Goal: Task Accomplishment & Management: Complete application form

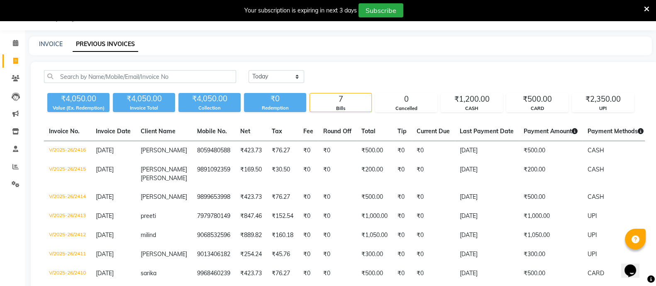
click at [48, 40] on div "INVOICE" at bounding box center [51, 44] width 24 height 9
click at [51, 44] on link "INVOICE" at bounding box center [51, 43] width 24 height 7
select select "service"
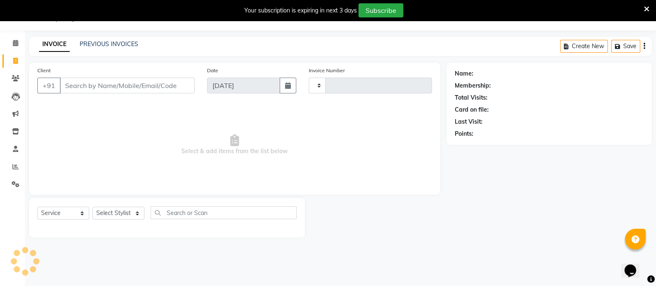
type input "2417"
select select "4884"
click at [114, 209] on select "Select Stylist [PERSON_NAME] [PERSON_NAME] GAURAV gulshan [PERSON_NAME] Manager…" at bounding box center [118, 212] width 52 height 13
drag, startPoint x: 115, startPoint y: 210, endPoint x: 116, endPoint y: 204, distance: 6.3
click at [116, 204] on div "Select Service Product Membership Package Voucher Prepaid Gift Card Select Styl…" at bounding box center [167, 217] width 276 height 39
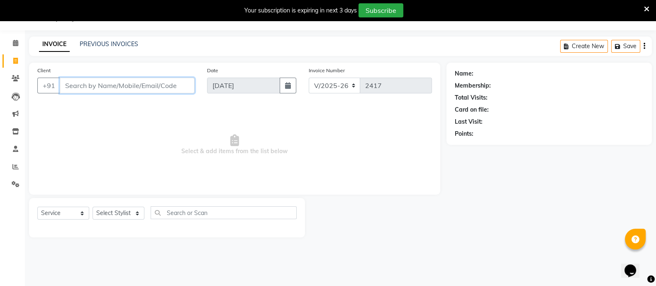
click at [169, 87] on input "Client" at bounding box center [127, 86] width 135 height 16
type input "9425000174"
click at [174, 83] on span "Add Client" at bounding box center [173, 85] width 33 height 8
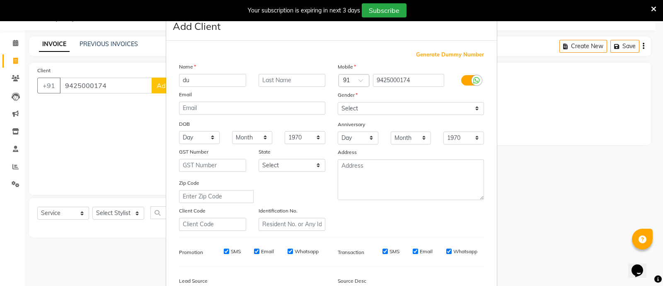
type input "d"
type input "suman"
click at [370, 106] on select "Select [DEMOGRAPHIC_DATA] [DEMOGRAPHIC_DATA] Other Prefer Not To Say" at bounding box center [411, 108] width 146 height 13
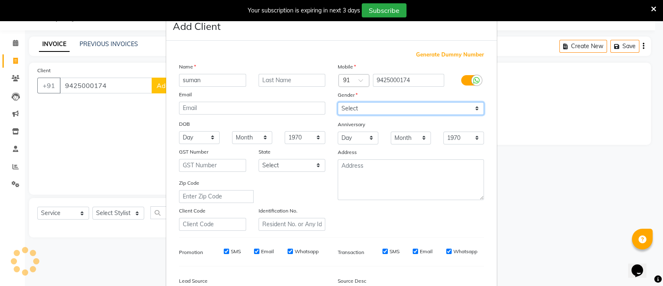
select select "[DEMOGRAPHIC_DATA]"
click at [338, 102] on select "Select [DEMOGRAPHIC_DATA] [DEMOGRAPHIC_DATA] Other Prefer Not To Say" at bounding box center [411, 108] width 146 height 13
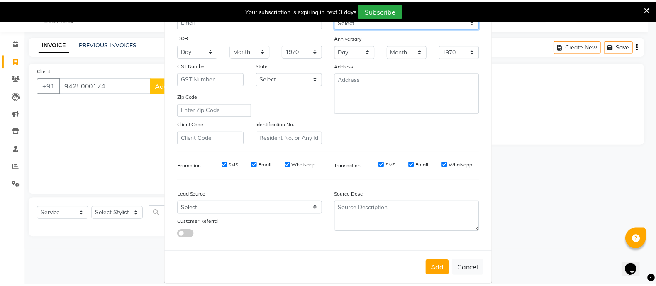
scroll to position [101, 0]
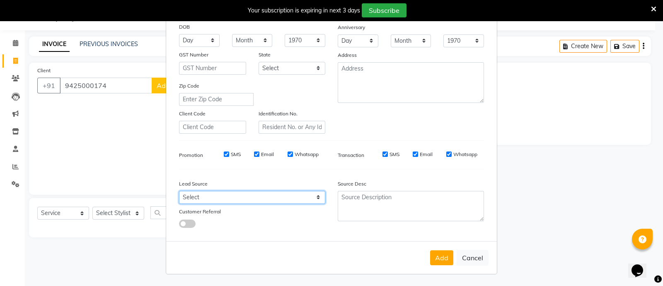
click at [232, 191] on select "Select Walk-in Referral Internet Friend Word of Mouth Advertisement Facebook Ju…" at bounding box center [252, 197] width 146 height 13
select select "32608"
click at [179, 191] on select "Select Walk-in Referral Internet Friend Word of Mouth Advertisement Facebook Ju…" at bounding box center [252, 197] width 146 height 13
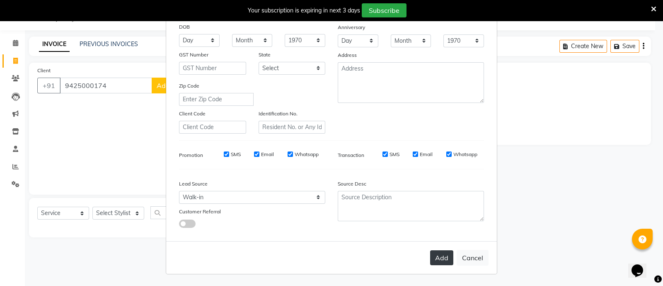
click at [441, 258] on button "Add" at bounding box center [441, 257] width 23 height 15
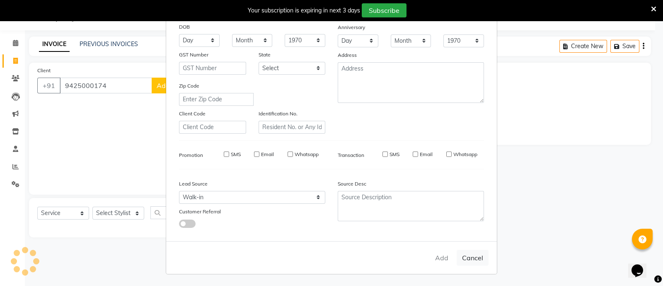
select select
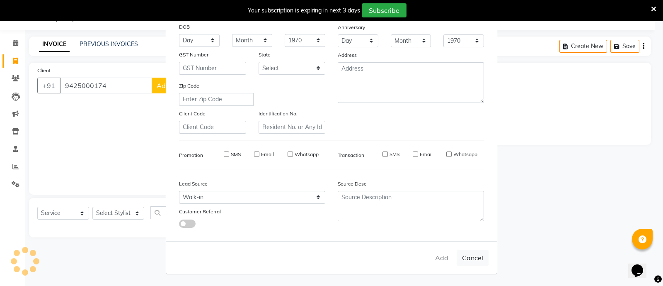
select select
checkbox input "false"
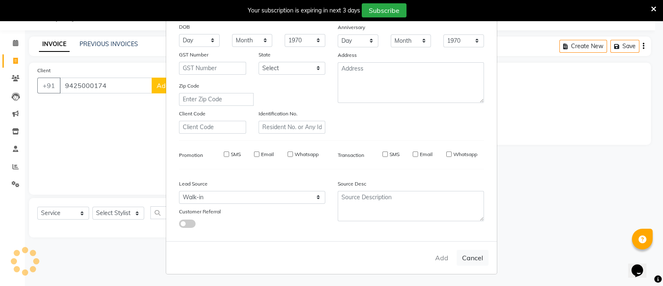
checkbox input "false"
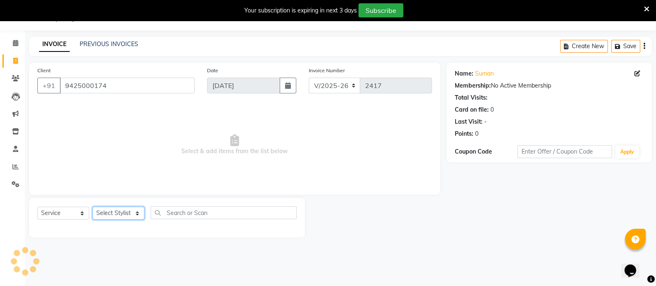
click at [117, 210] on select "Select Stylist [PERSON_NAME] [PERSON_NAME] GAURAV gulshan [PERSON_NAME] Manager…" at bounding box center [118, 212] width 52 height 13
select select "29623"
click at [92, 206] on select "Select Stylist [PERSON_NAME] [PERSON_NAME] GAURAV gulshan [PERSON_NAME] Manager…" at bounding box center [118, 212] width 52 height 13
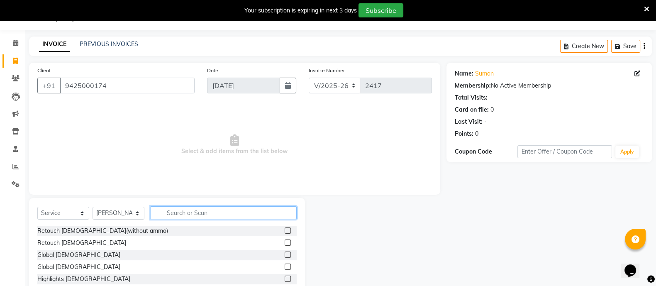
click at [176, 212] on input "text" at bounding box center [224, 212] width 146 height 13
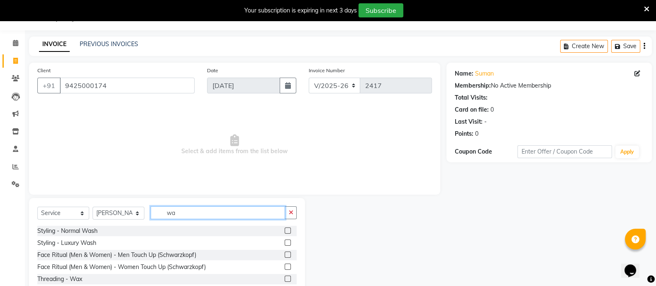
type input "w"
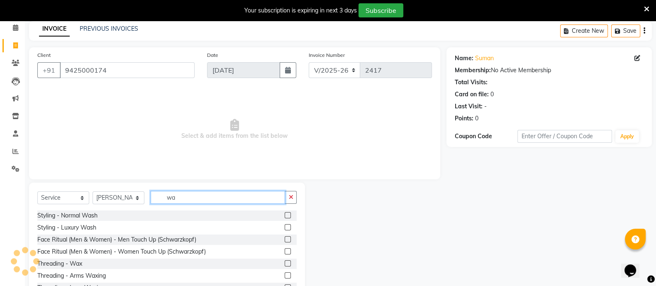
scroll to position [51, 0]
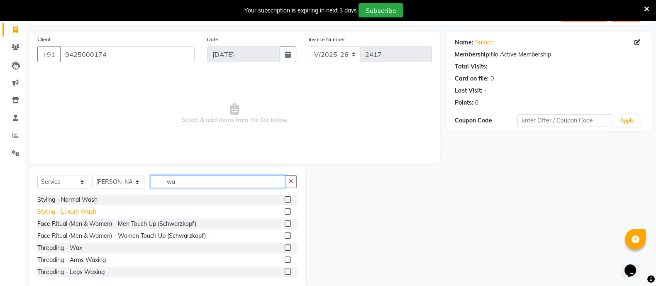
type input "wa"
click at [75, 208] on div "Styling - Luxury Wash" at bounding box center [66, 211] width 59 height 9
checkbox input "false"
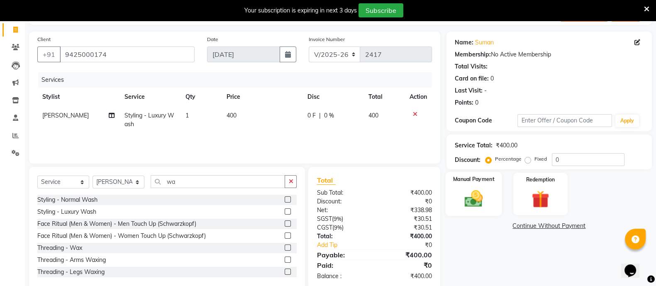
click at [476, 194] on img at bounding box center [473, 198] width 29 height 21
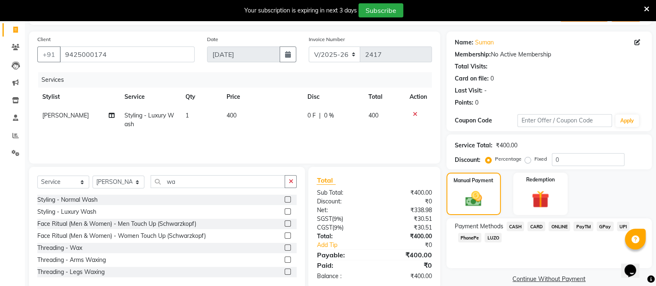
click at [520, 224] on span "CASH" at bounding box center [515, 226] width 18 height 10
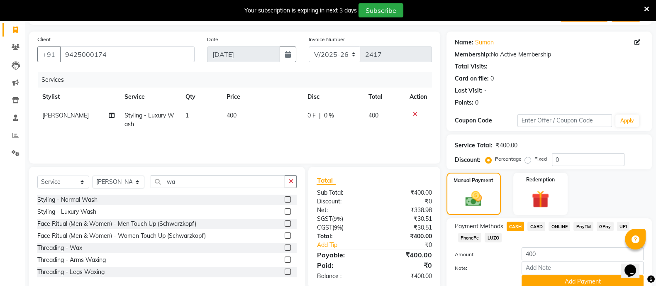
scroll to position [87, 0]
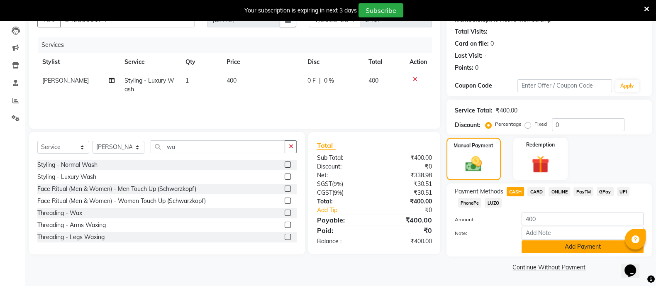
click at [574, 244] on button "Add Payment" at bounding box center [582, 246] width 122 height 13
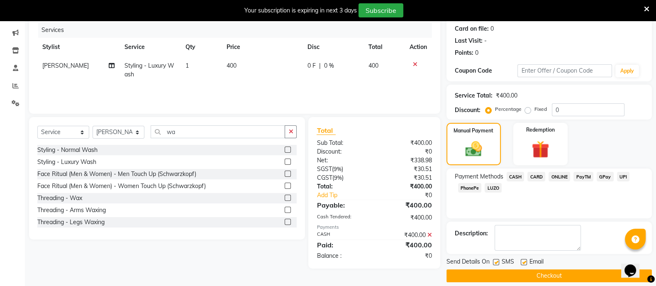
scroll to position [109, 0]
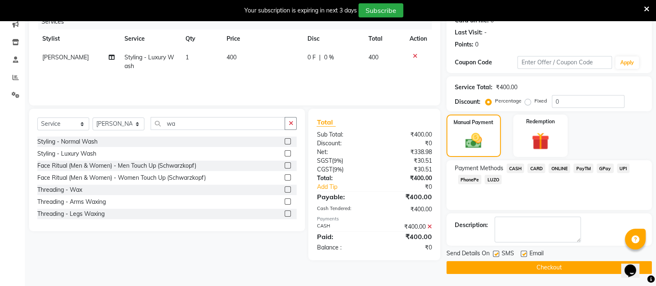
click at [535, 261] on button "Checkout" at bounding box center [548, 267] width 205 height 13
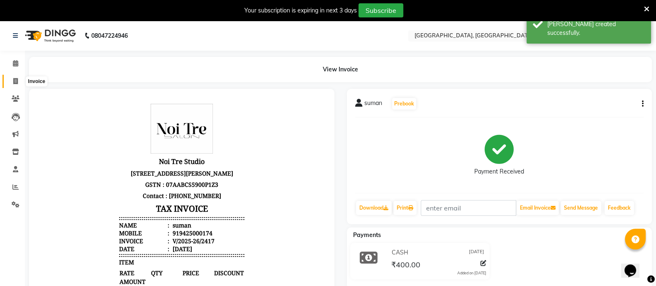
click at [15, 80] on icon at bounding box center [15, 81] width 5 height 6
select select "service"
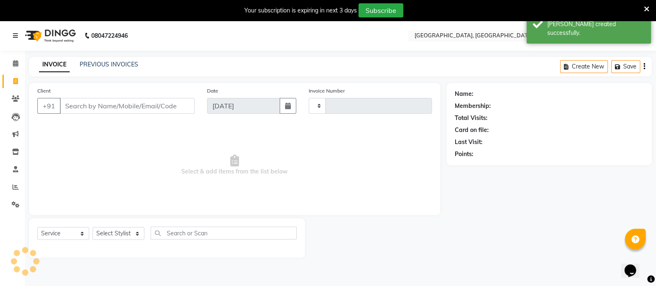
scroll to position [20, 0]
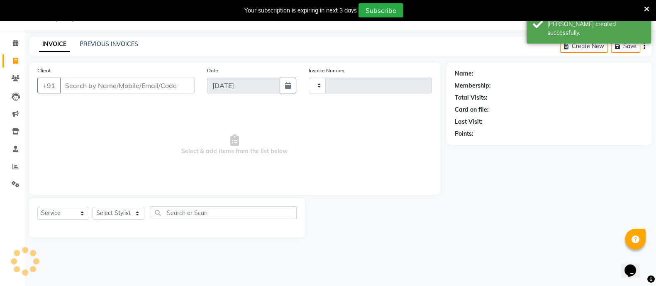
type input "2418"
select select "4884"
